Goal: Check status

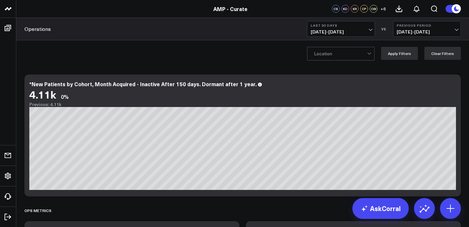
click at [315, 25] on b "Last 30 Days" at bounding box center [341, 25] width 61 height 4
click at [170, 65] on div "Location Apply Filters Clear Filters" at bounding box center [242, 53] width 453 height 26
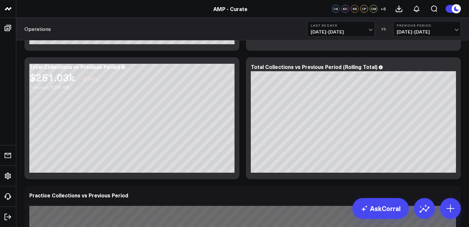
scroll to position [294, 0]
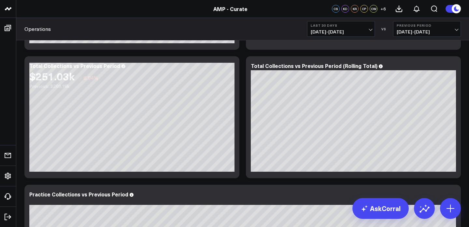
click at [425, 37] on div "Operations Last 30 Days [DATE] - [DATE] VS Previous Period [DATE] - [DATE]" at bounding box center [242, 29] width 453 height 22
click at [341, 30] on span "[DATE] - [DATE]" at bounding box center [341, 31] width 61 height 5
click at [404, 30] on span "[DATE] - [DATE]" at bounding box center [427, 31] width 61 height 5
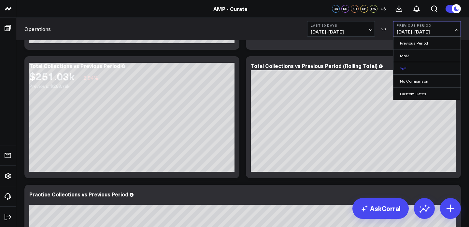
click at [408, 66] on link "YoY" at bounding box center [426, 68] width 67 height 12
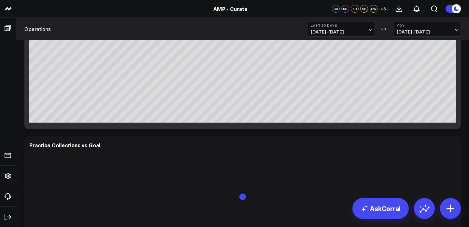
scroll to position [457, 0]
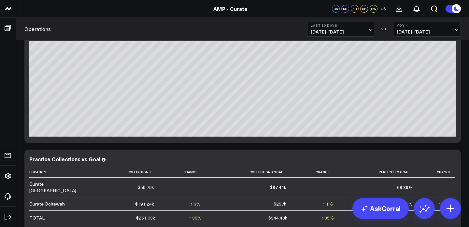
click at [344, 26] on b "Last 30 Days" at bounding box center [341, 25] width 61 height 4
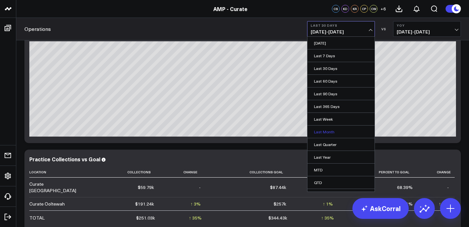
click at [326, 127] on link "Last Month" at bounding box center [340, 132] width 67 height 12
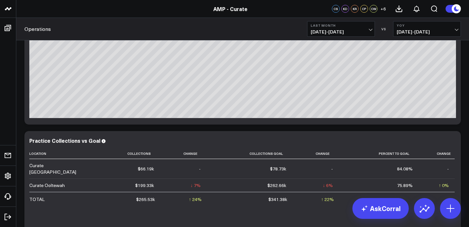
scroll to position [476, 0]
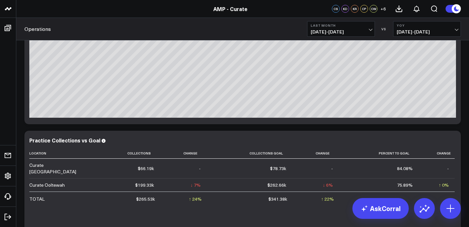
click at [354, 28] on button "Last Month [DATE] - [DATE]" at bounding box center [341, 29] width 68 height 16
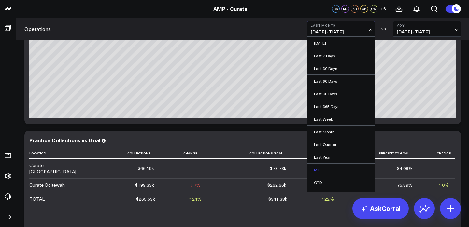
click at [320, 167] on link "MTD" at bounding box center [340, 170] width 67 height 12
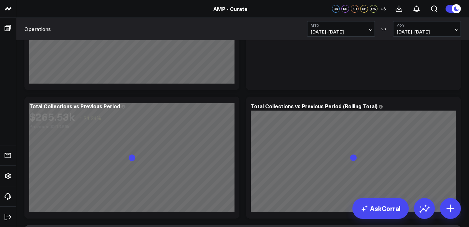
scroll to position [223, 0]
